Goal: Share content

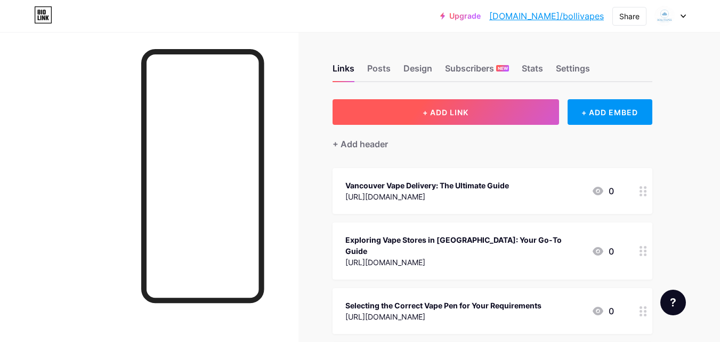
click at [441, 112] on span "+ ADD LINK" at bounding box center [446, 112] width 46 height 9
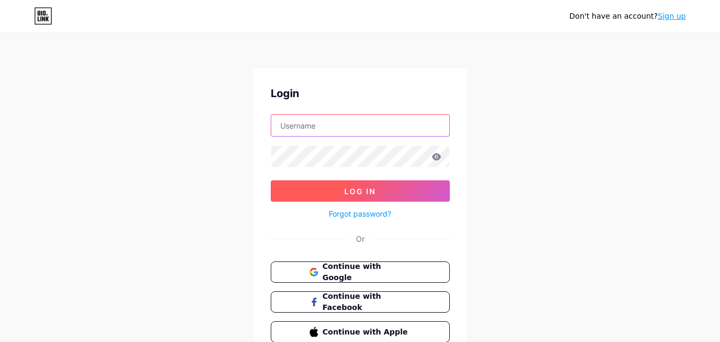
type input "vapesbolli@gmail.com"
click at [343, 189] on button "Log In" at bounding box center [360, 190] width 179 height 21
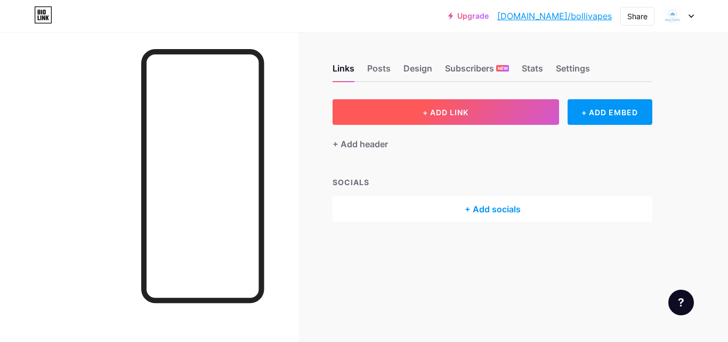
click at [444, 109] on span "+ ADD LINK" at bounding box center [446, 112] width 46 height 9
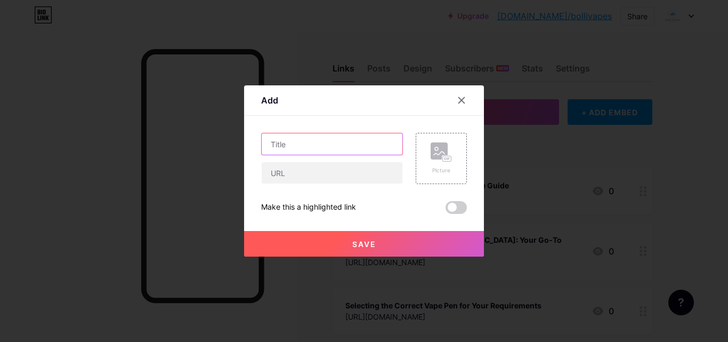
click at [310, 147] on input "text" at bounding box center [332, 143] width 141 height 21
paste input "What is the Best Vape Kit Right Now? A Complete Guide for Vapers"
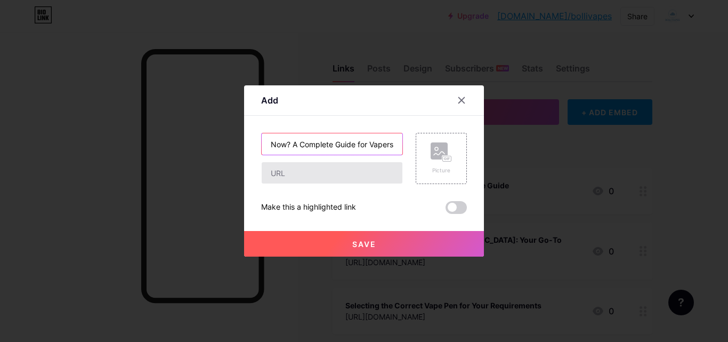
type input "What is the Best Vape Kit Right Now? A Complete Guide for Vapers"
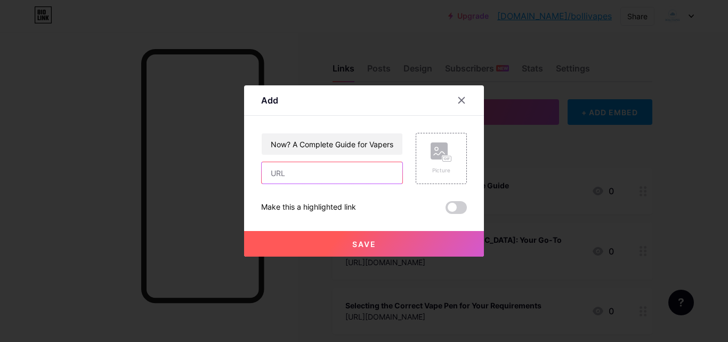
scroll to position [0, 0]
click at [279, 174] on input "text" at bounding box center [332, 172] width 141 height 21
paste input "https://bollivapes.com/what-is-the-best-vape-kit-right-now-a-complete-guide-for…"
type input "https://bollivapes.com/what-is-the-best-vape-kit-right-now-a-complete-guide-for…"
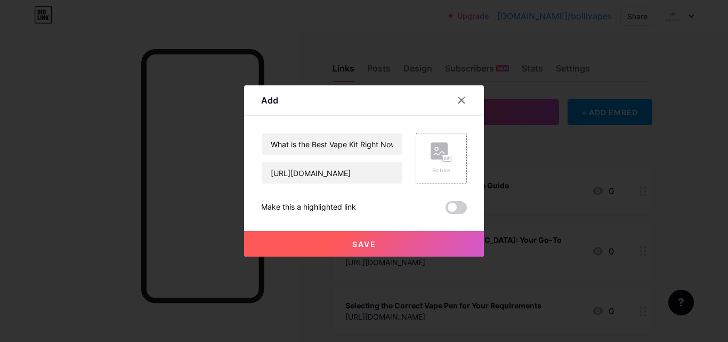
click at [323, 244] on button "Save" at bounding box center [364, 244] width 240 height 26
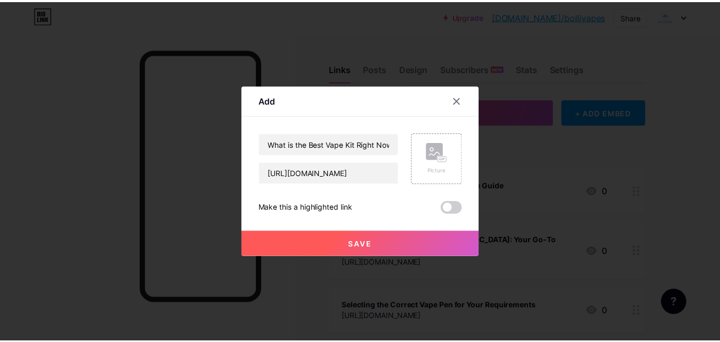
scroll to position [0, 0]
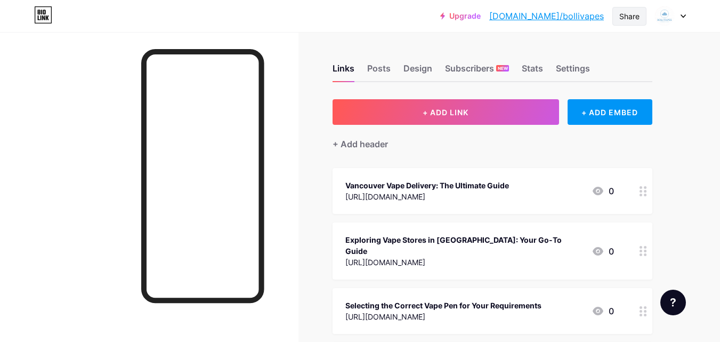
click at [635, 17] on div "Share" at bounding box center [629, 16] width 20 height 11
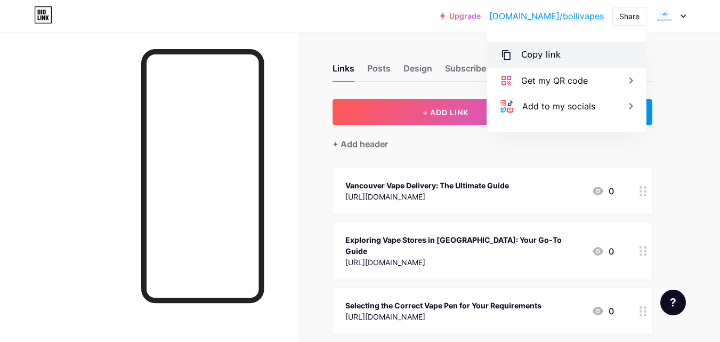
click at [552, 51] on div "Copy link" at bounding box center [540, 54] width 39 height 13
